Goal: Task Accomplishment & Management: Use online tool/utility

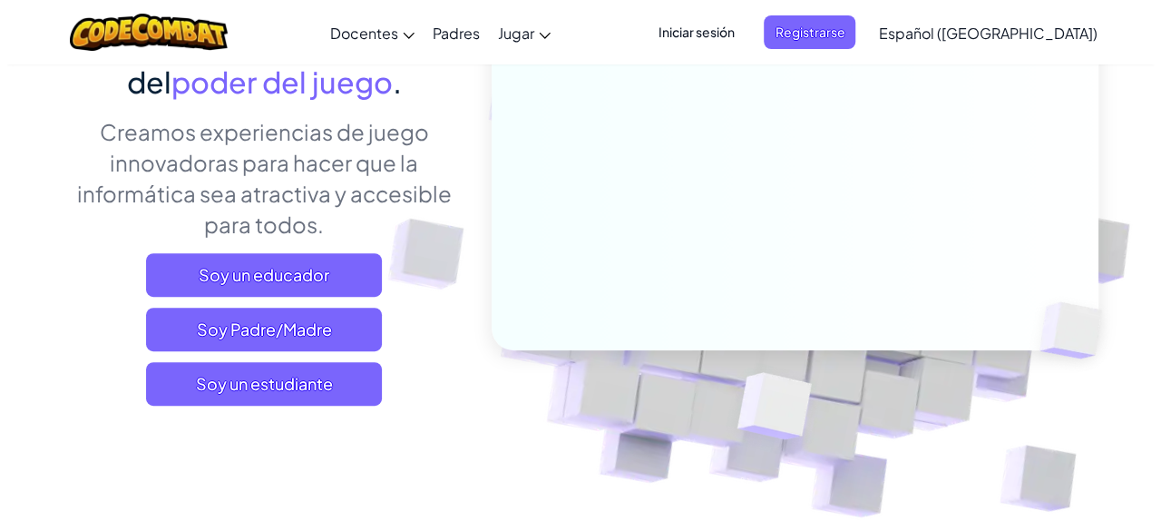
scroll to position [276, 0]
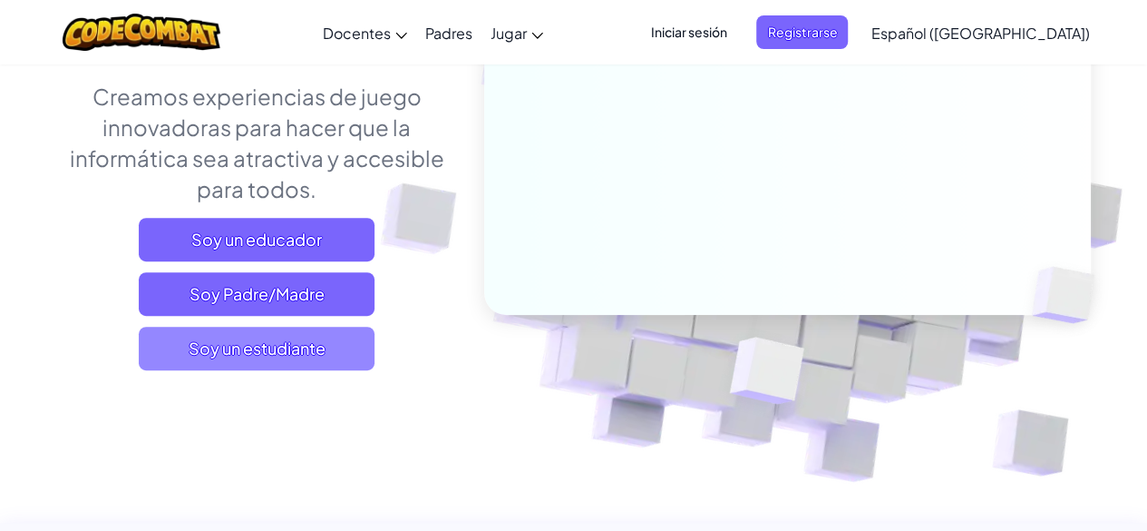
click at [290, 360] on span "Soy un estudiante" at bounding box center [257, 348] width 236 height 44
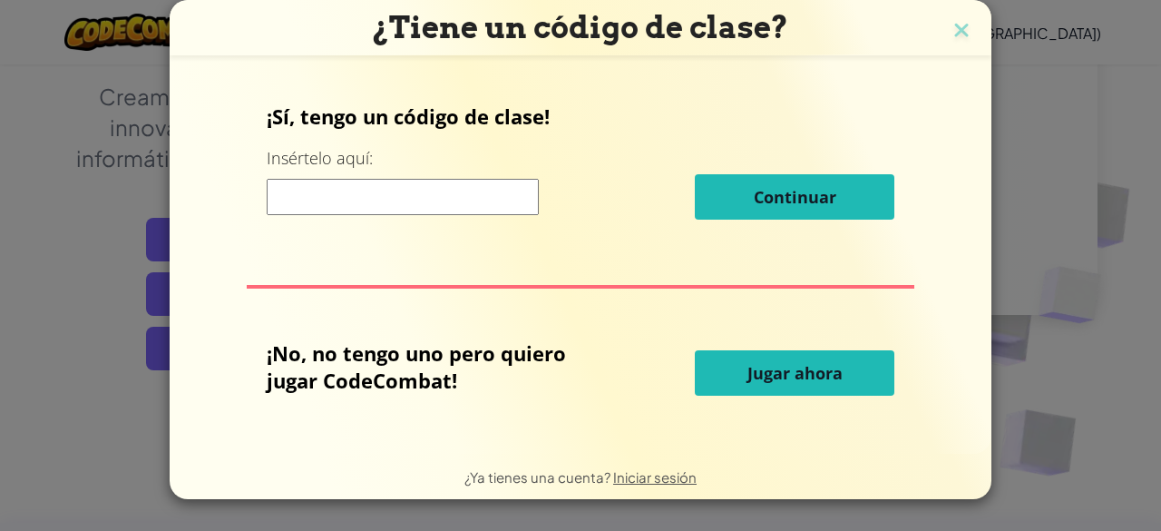
click at [794, 374] on font "Jugar ahora" at bounding box center [794, 373] width 95 height 22
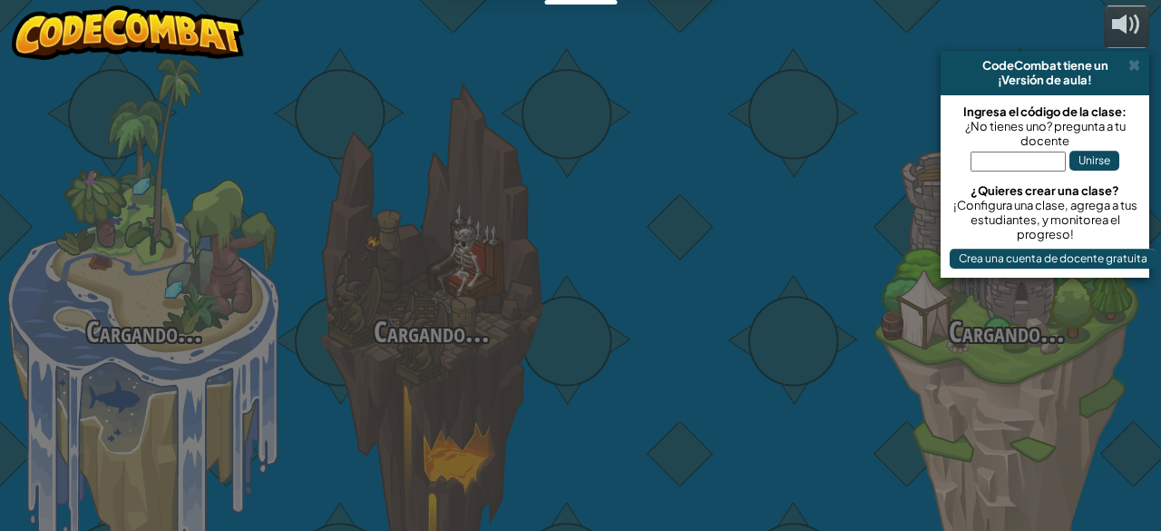
select select "es-419"
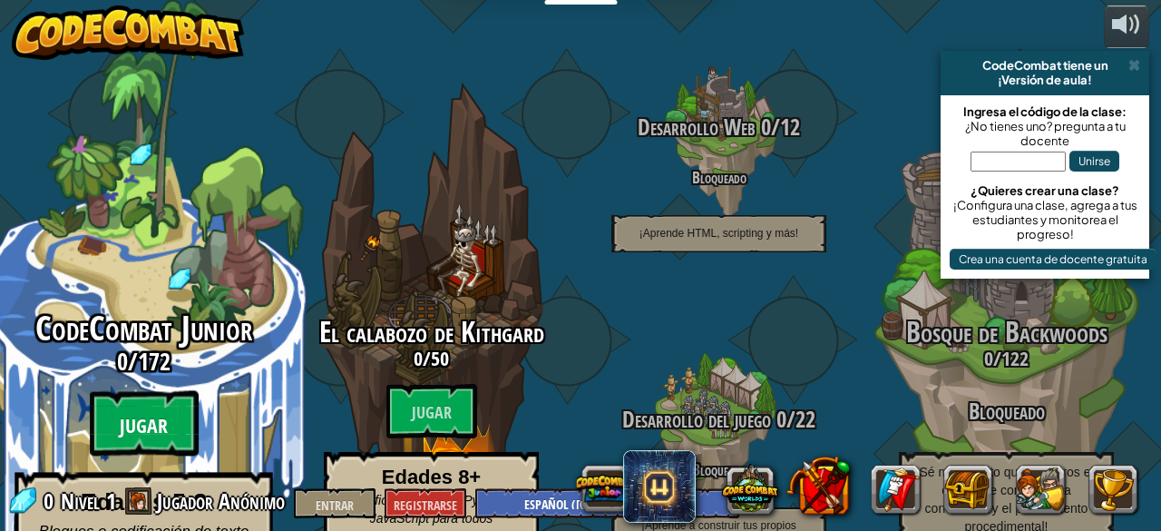
click at [147, 413] on font "Jugar" at bounding box center [144, 426] width 48 height 27
select select "es-419"
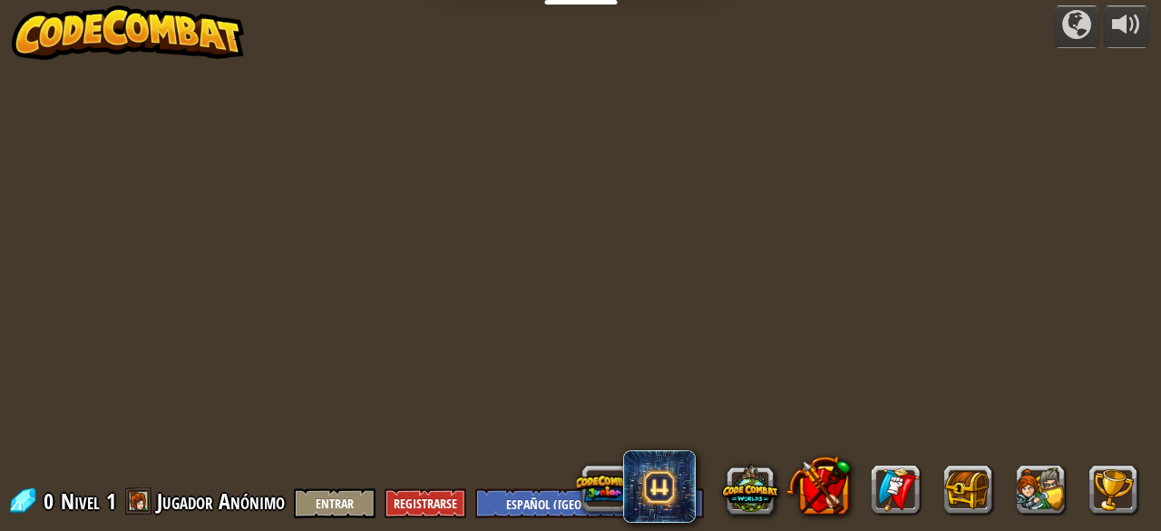
select select "es-419"
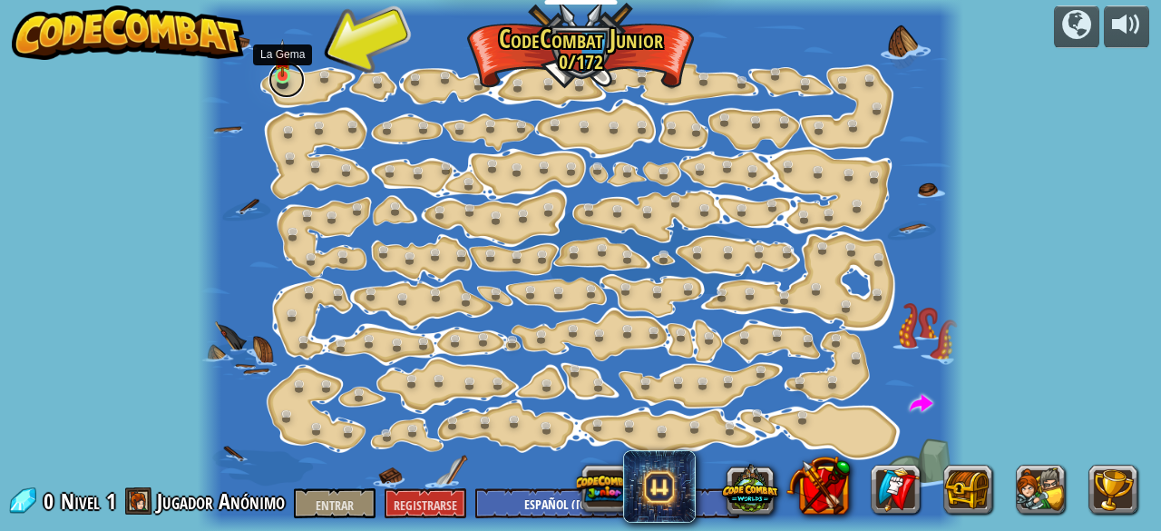
click at [283, 78] on link at bounding box center [286, 80] width 36 height 36
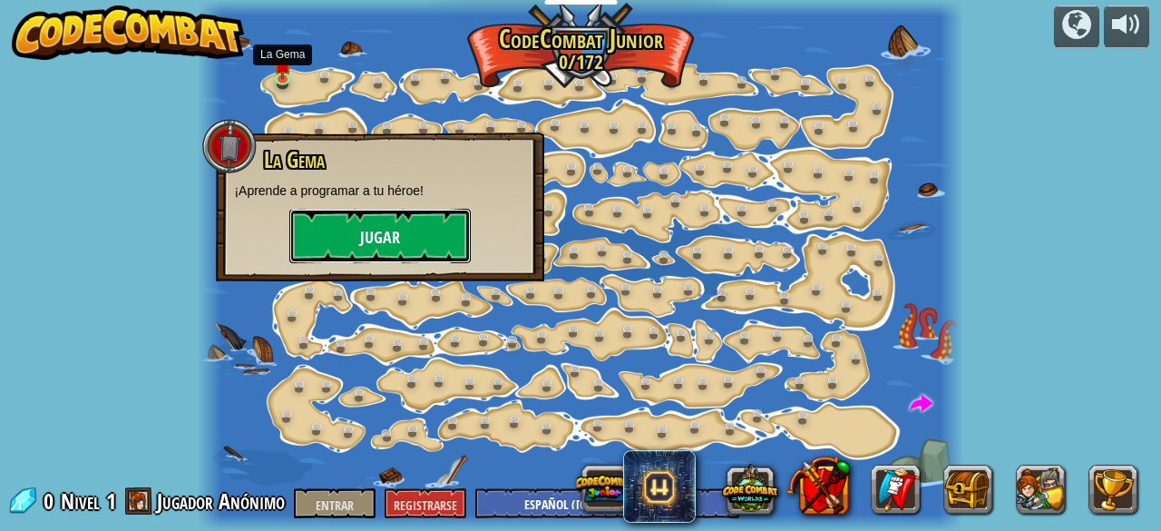
click at [410, 229] on button "Jugar" at bounding box center [379, 236] width 181 height 54
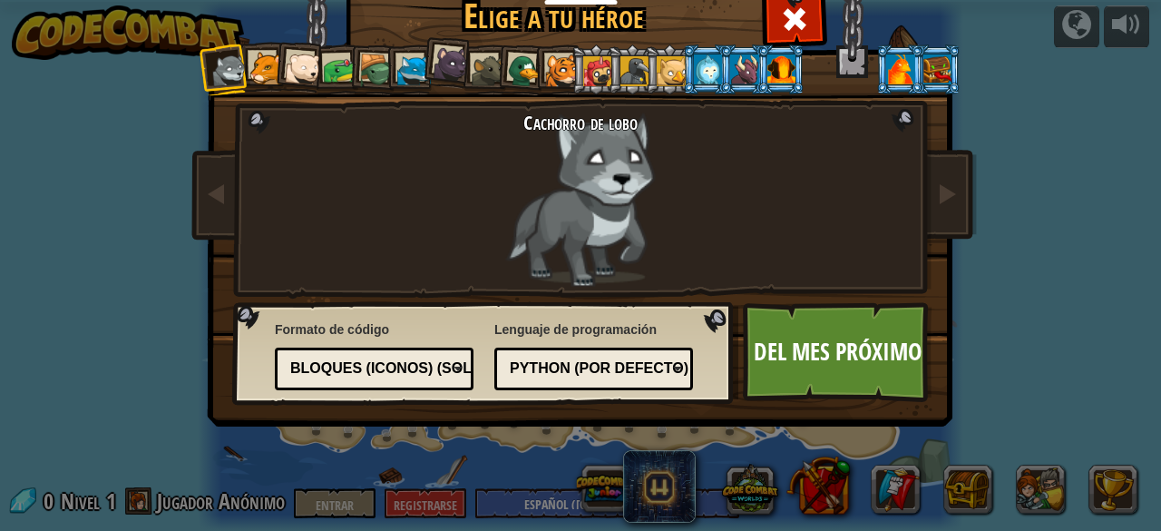
click at [265, 77] on div at bounding box center [266, 69] width 34 height 34
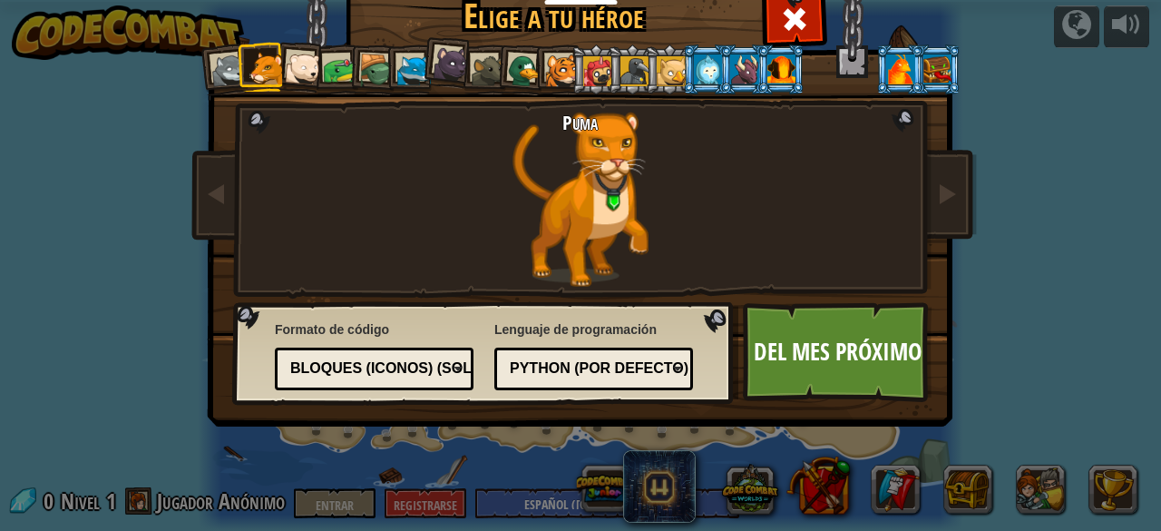
click at [557, 362] on font "Python (por defecto)" at bounding box center [599, 367] width 179 height 15
click at [586, 336] on div "Lenguaje de programación Python (por defecto) JavaScript Lua C++ Java (Experime…" at bounding box center [593, 355] width 199 height 79
click at [216, 68] on div at bounding box center [229, 71] width 36 height 36
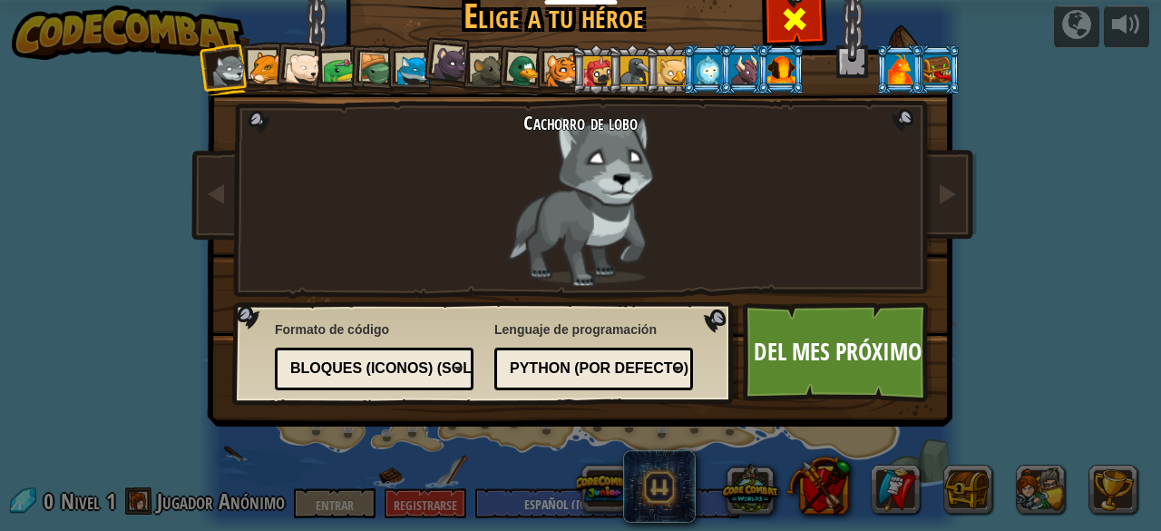
click at [794, 30] on span at bounding box center [794, 19] width 29 height 29
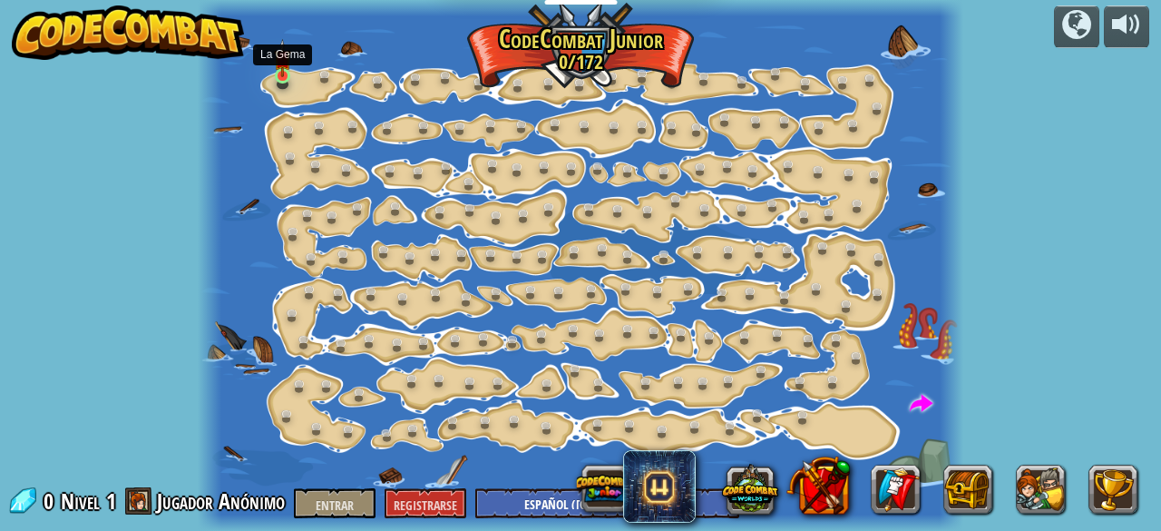
click at [287, 76] on img at bounding box center [282, 58] width 16 height 38
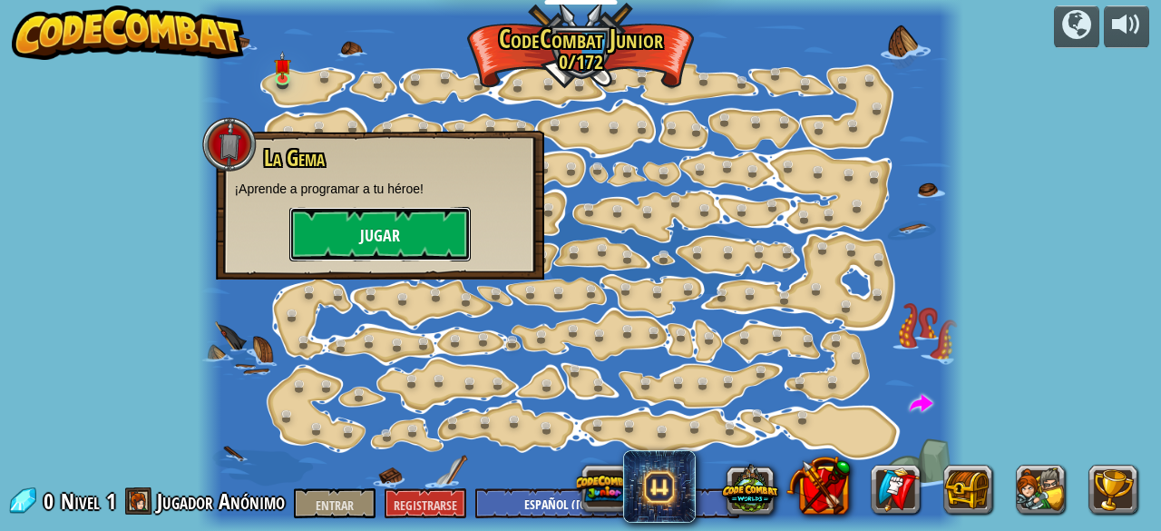
click at [365, 239] on font "Jugar" at bounding box center [380, 236] width 40 height 23
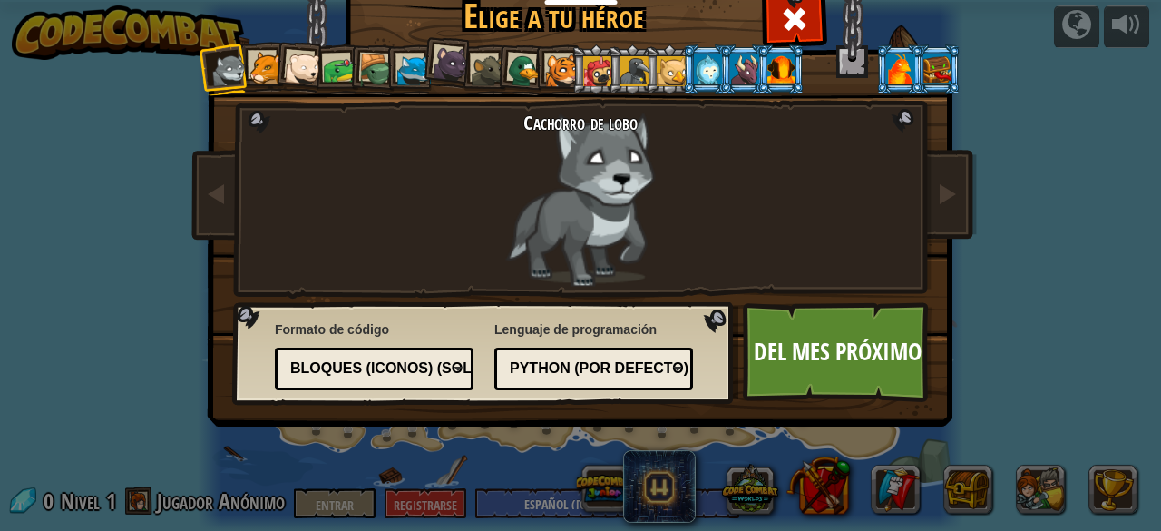
click at [391, 364] on font "Bloques (iconos) (Solo Junior)" at bounding box center [418, 367] width 257 height 15
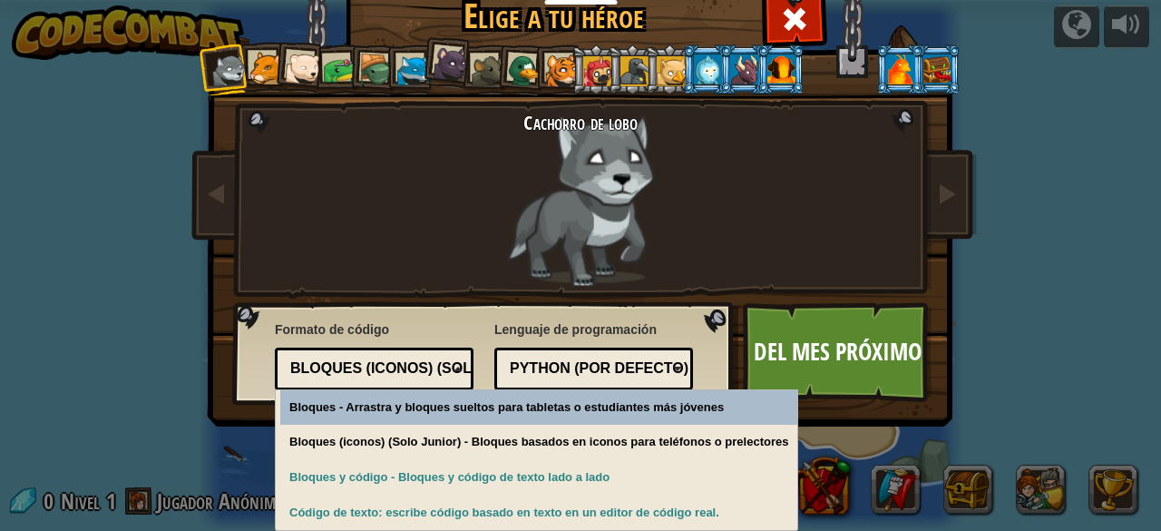
click at [391, 364] on font "Bloques (iconos) (Solo Junior)" at bounding box center [418, 367] width 257 height 15
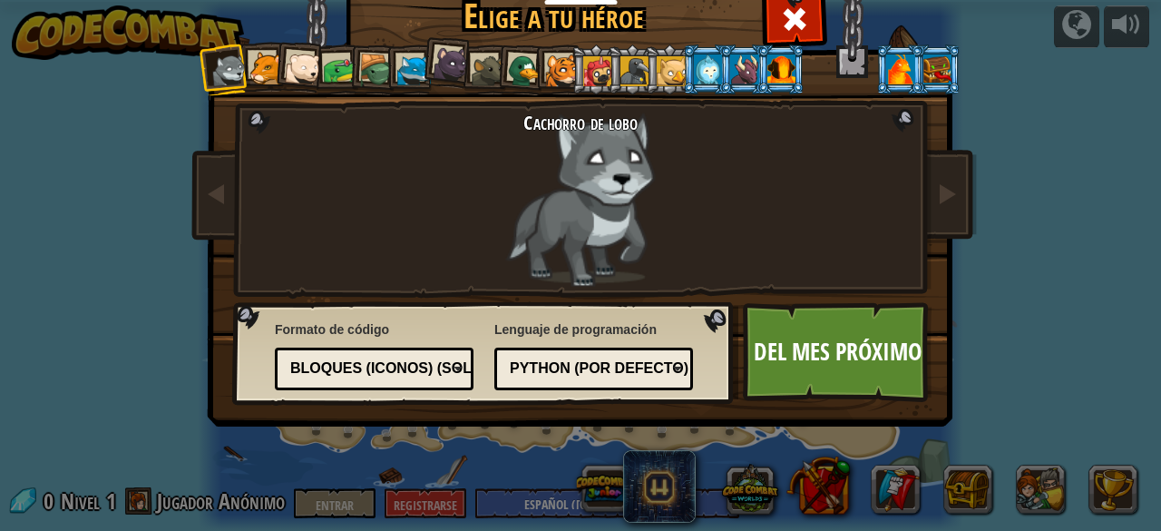
click at [694, 78] on div at bounding box center [708, 68] width 28 height 29
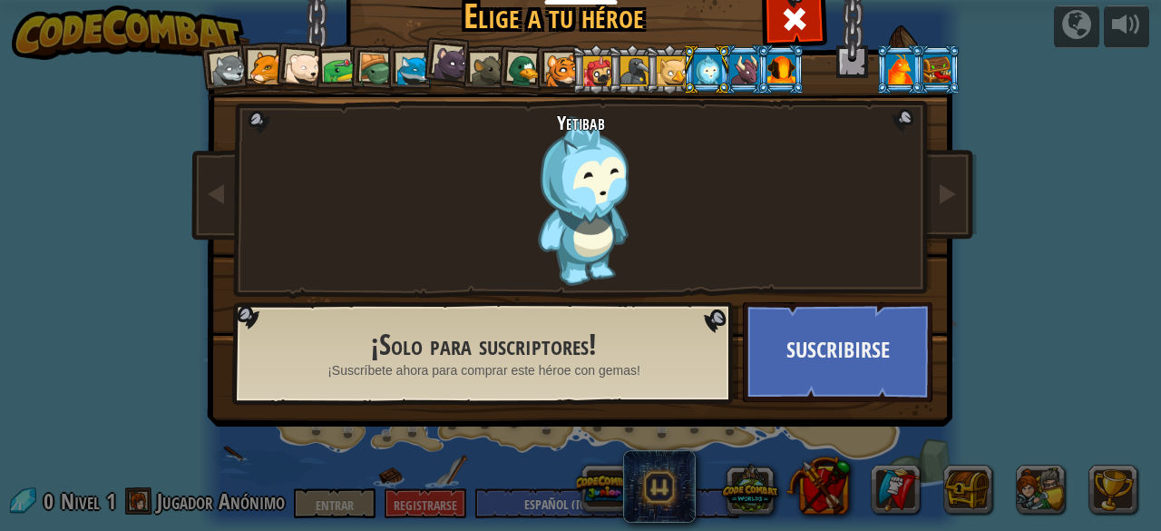
click at [626, 70] on div at bounding box center [634, 70] width 29 height 29
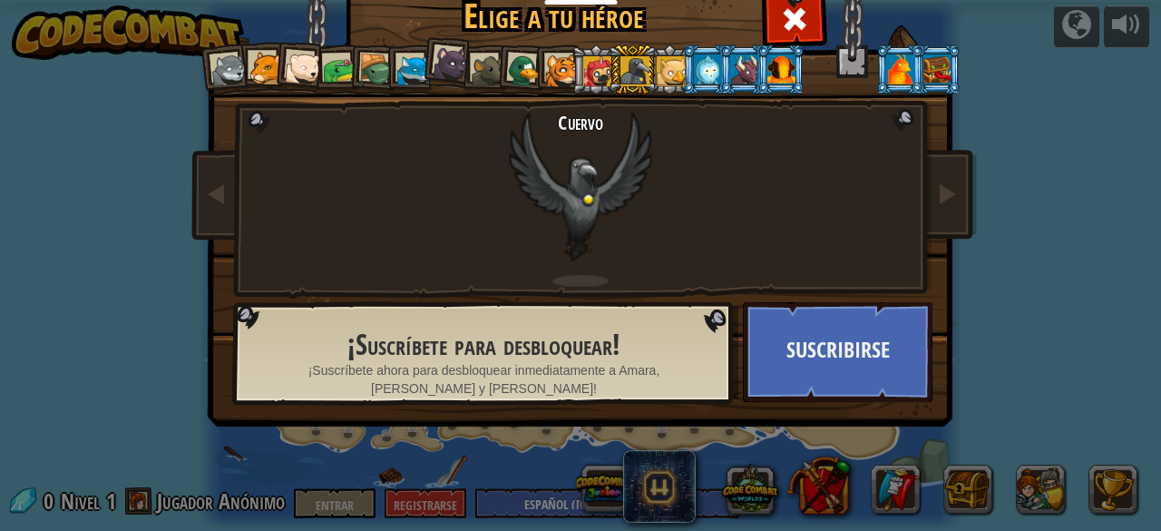
click at [557, 67] on div at bounding box center [562, 71] width 34 height 34
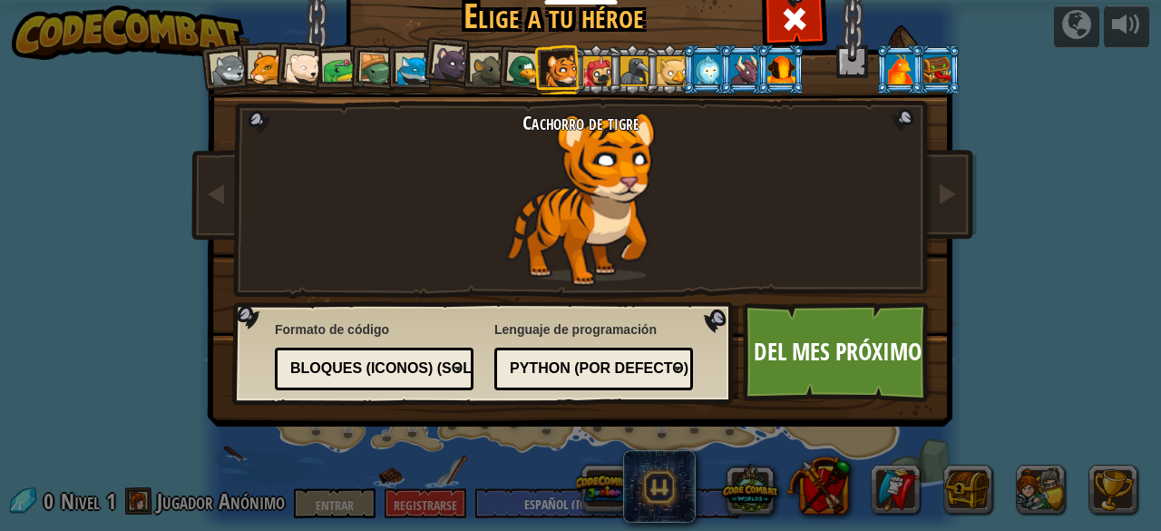
click at [372, 60] on div at bounding box center [376, 71] width 34 height 34
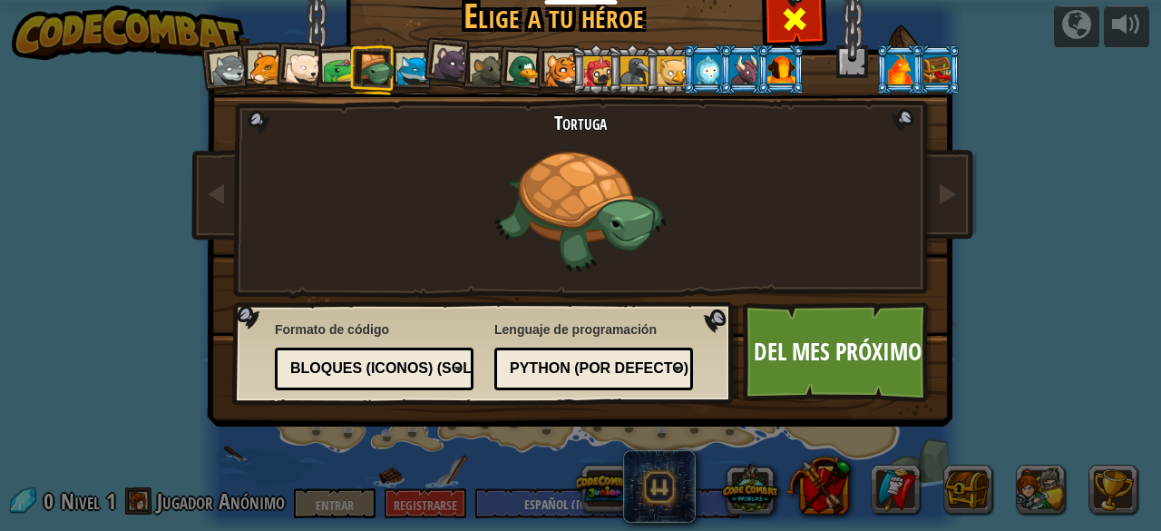
click at [803, 12] on div at bounding box center [793, 16] width 57 height 57
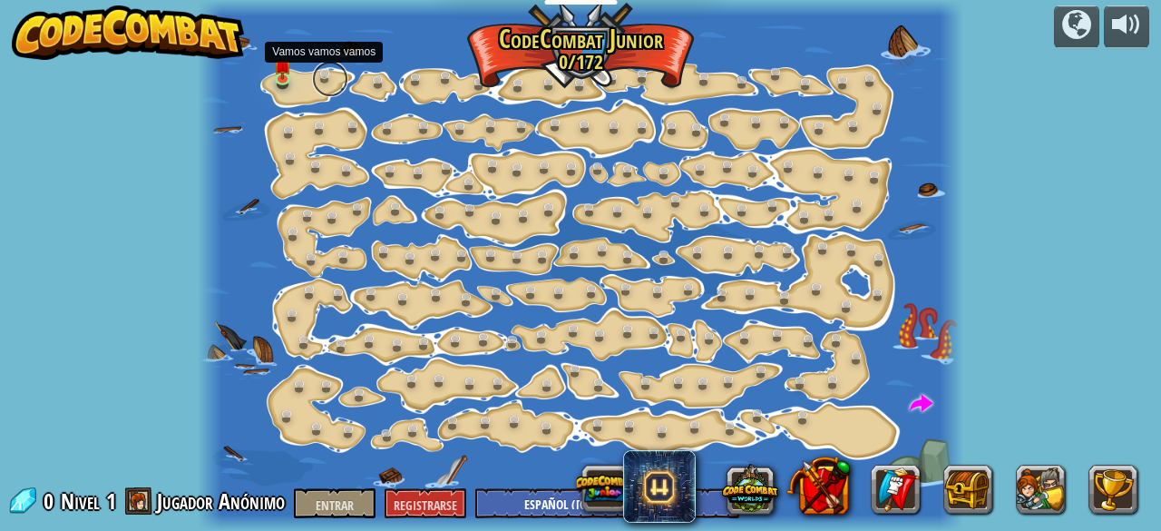
click at [326, 76] on link at bounding box center [330, 79] width 36 height 36
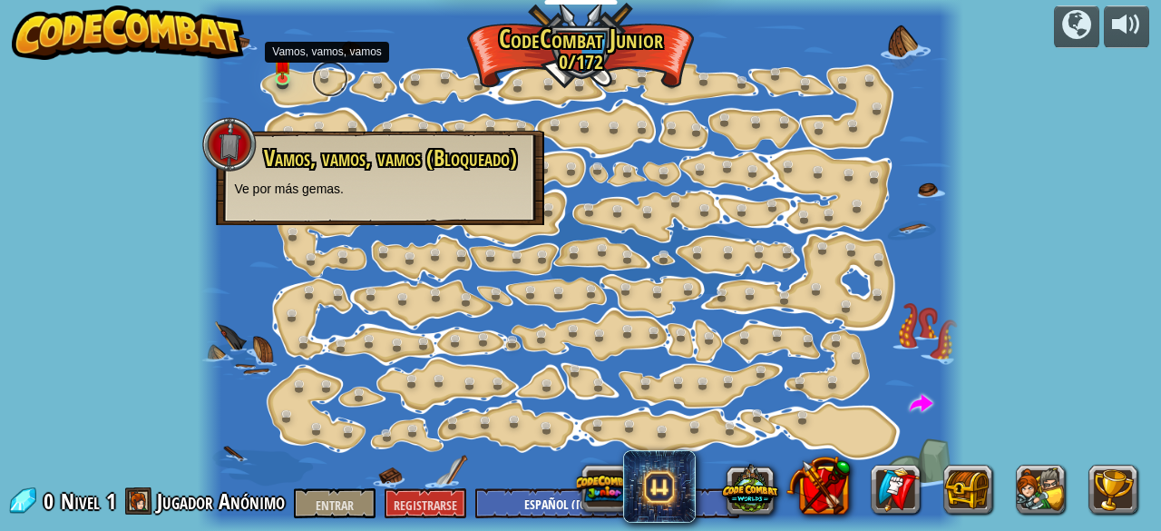
click at [326, 76] on link at bounding box center [330, 79] width 36 height 36
click at [303, 200] on div "Vamos, vamos, vamos (Bloqueado) Ve por más gemas." at bounding box center [380, 178] width 328 height 94
click at [231, 153] on div at bounding box center [229, 144] width 54 height 54
click at [305, 159] on font "Vamos, vamos, vamos (Bloqueado)" at bounding box center [390, 157] width 253 height 31
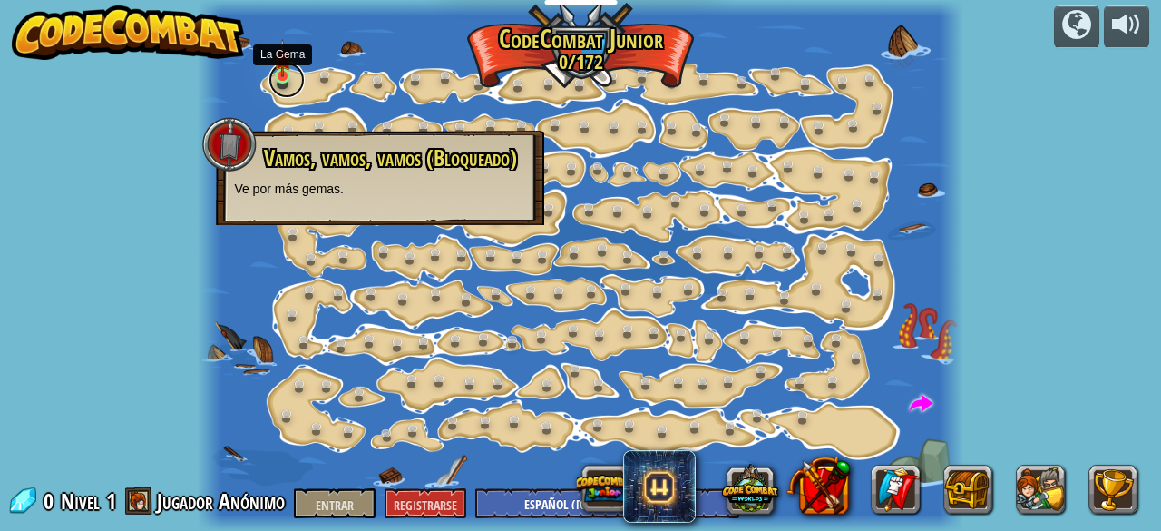
click at [279, 81] on link at bounding box center [286, 80] width 36 height 36
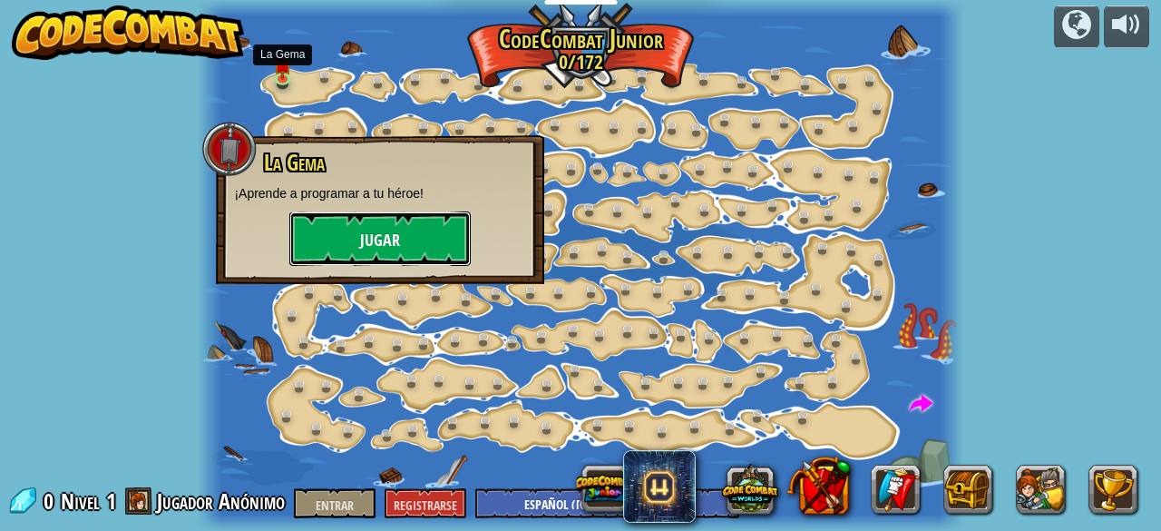
click at [409, 241] on button "Jugar" at bounding box center [379, 238] width 181 height 54
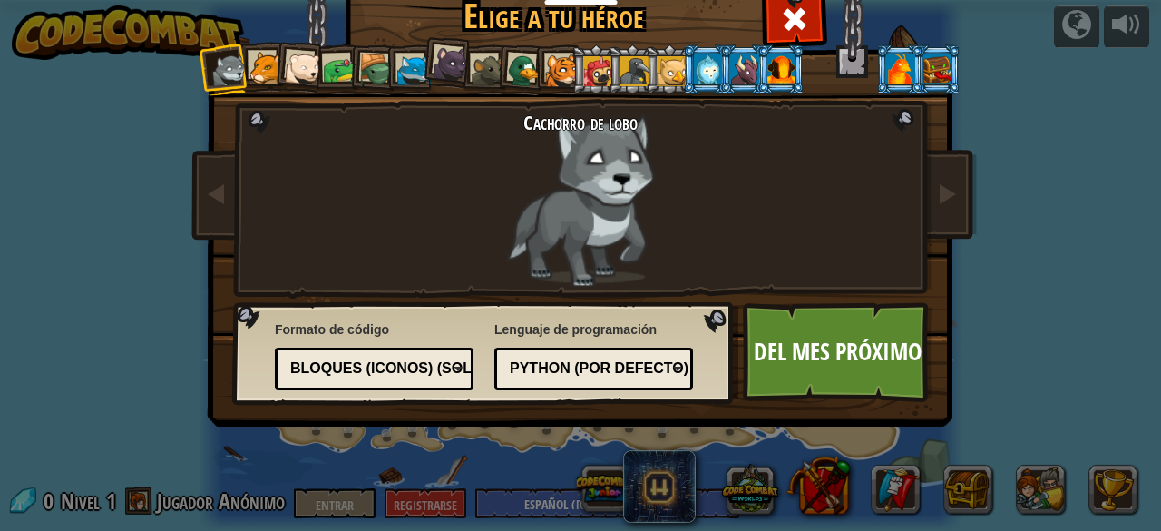
click at [561, 209] on div "Cachorro de lobo" at bounding box center [581, 199] width 476 height 175
click at [431, 161] on div "Cachorro de lobo" at bounding box center [581, 199] width 476 height 175
click at [901, 118] on div "Cachorro [PERSON_NAME] Puma Cachorro de oso polar Rana Tortuga Zorro azul Pante…" at bounding box center [580, 232] width 680 height 395
